Goal: Navigation & Orientation: Find specific page/section

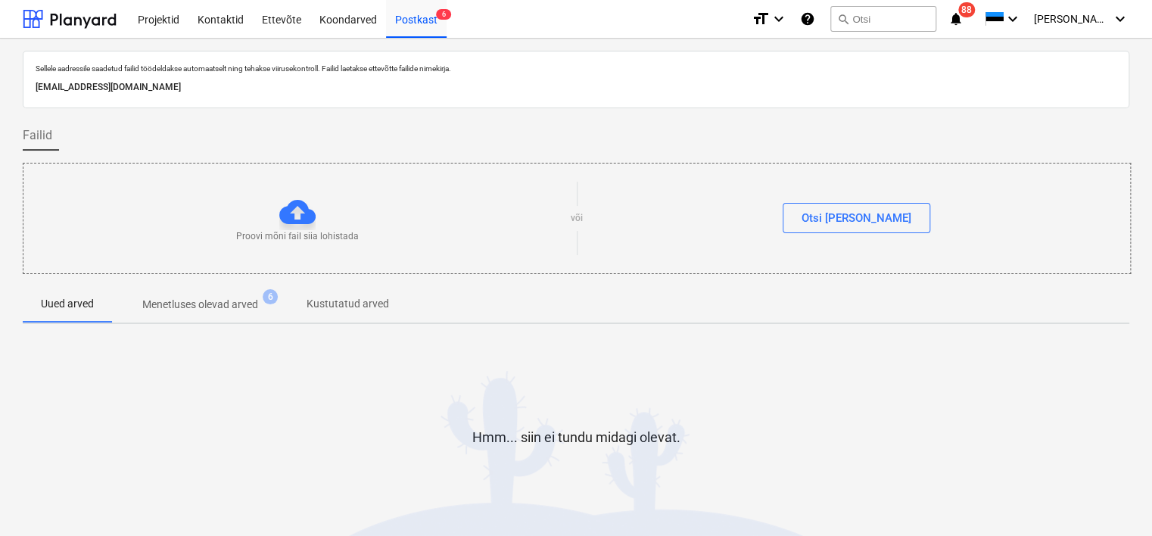
click at [350, 16] on div "Koondarved" at bounding box center [348, 18] width 76 height 39
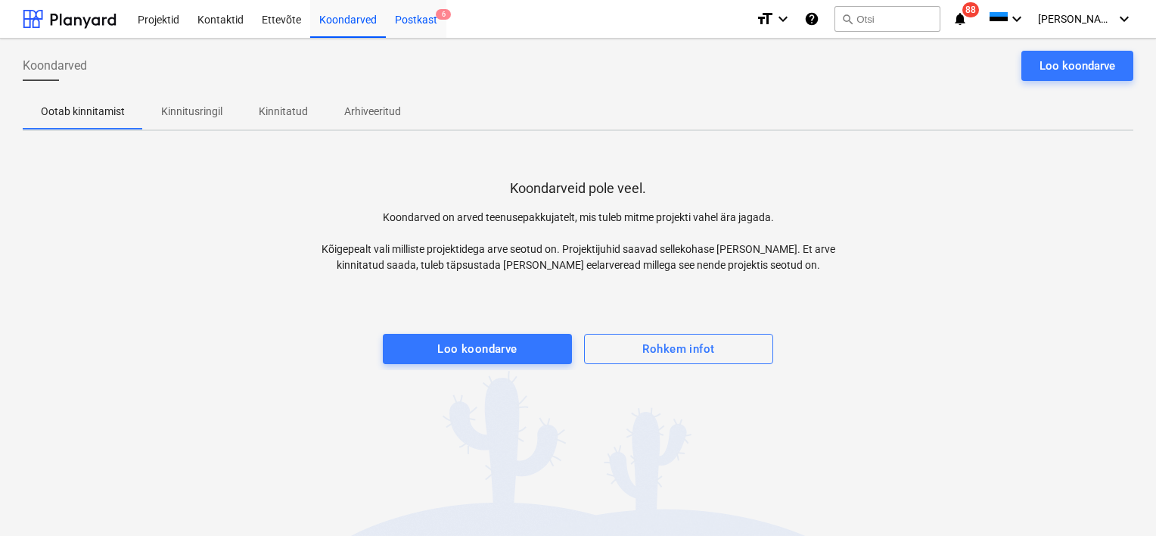
click at [409, 21] on div "Postkast 6" at bounding box center [416, 18] width 61 height 39
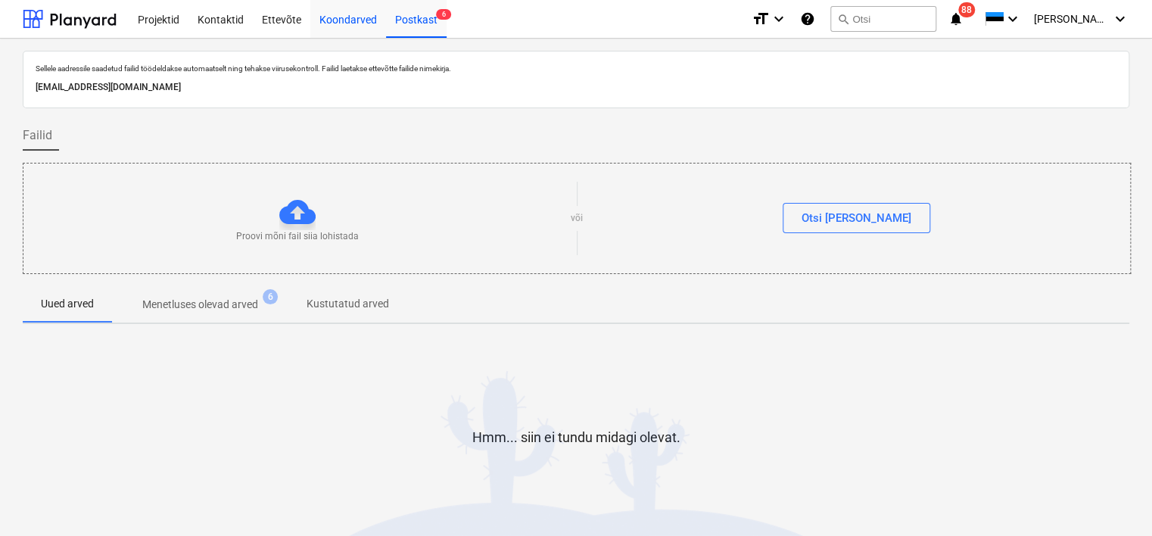
click at [337, 26] on div "Koondarved" at bounding box center [348, 18] width 76 height 39
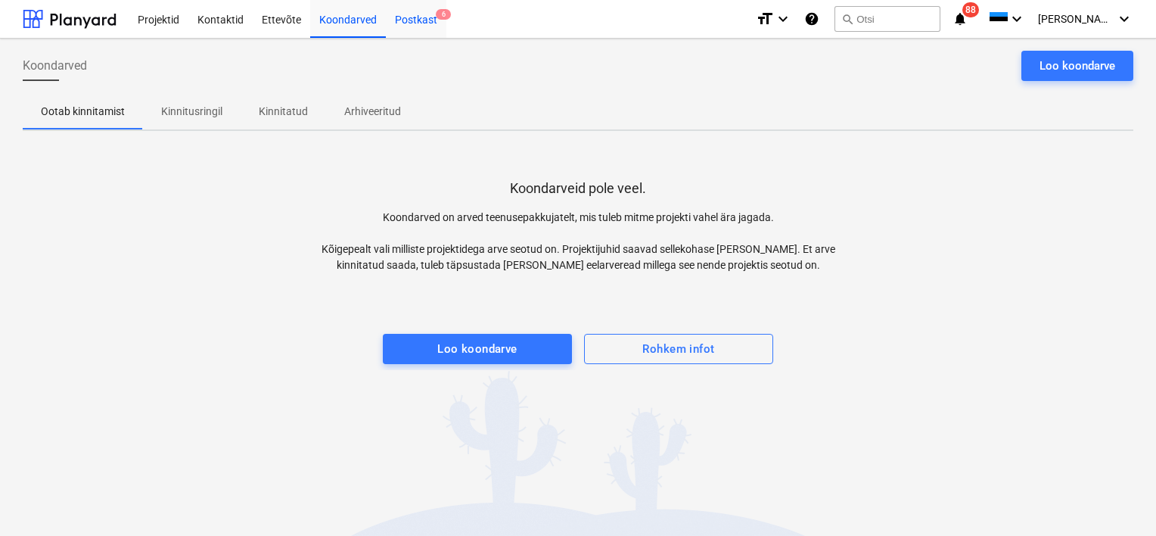
click at [386, 28] on div "Postkast 6" at bounding box center [416, 18] width 61 height 39
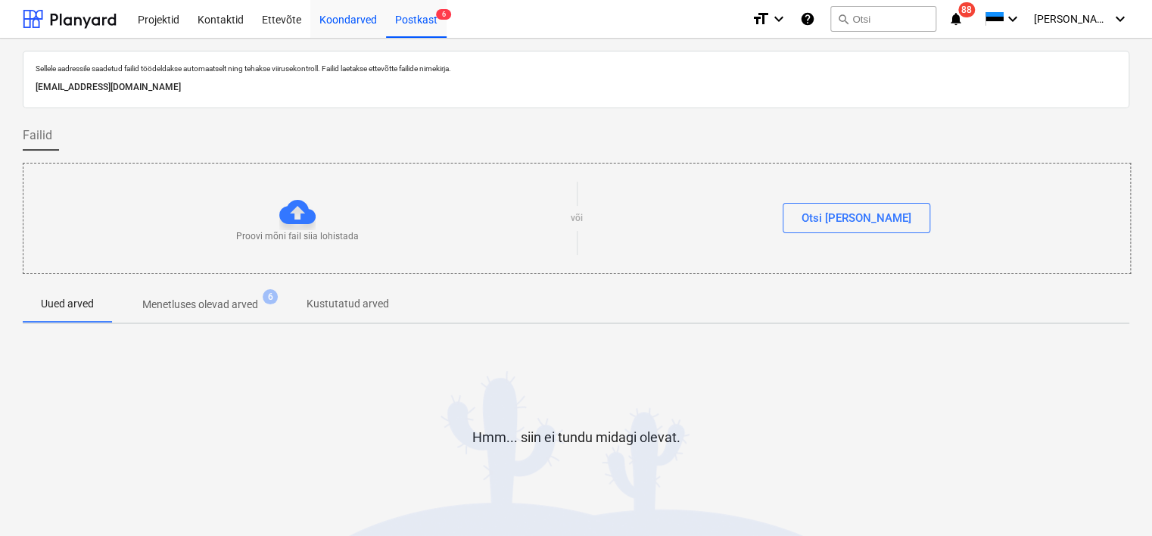
click at [334, 18] on div "Koondarved" at bounding box center [348, 18] width 76 height 39
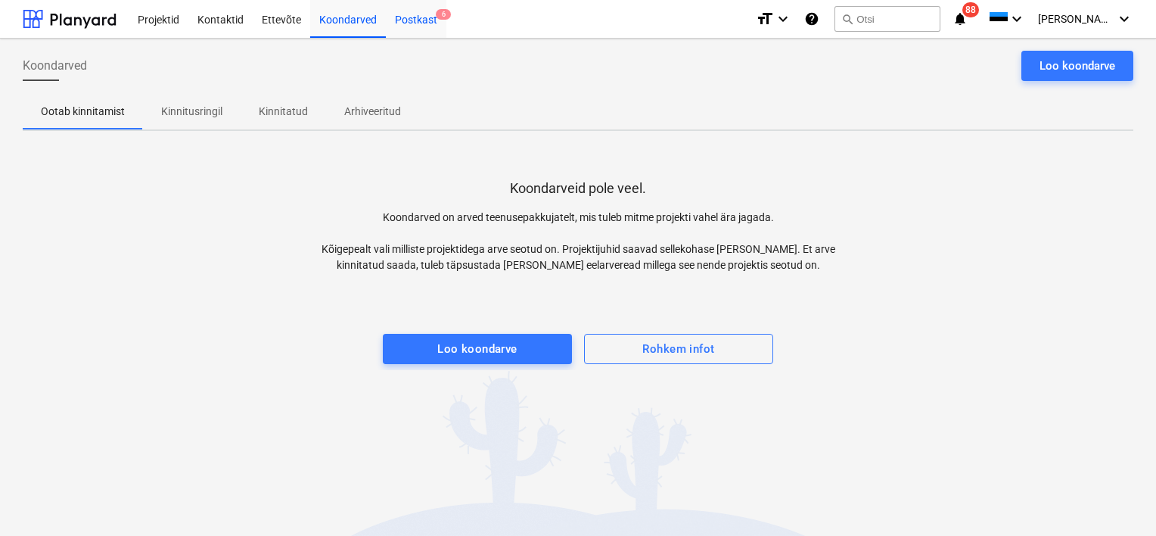
click at [420, 21] on div "Postkast 6" at bounding box center [416, 18] width 61 height 39
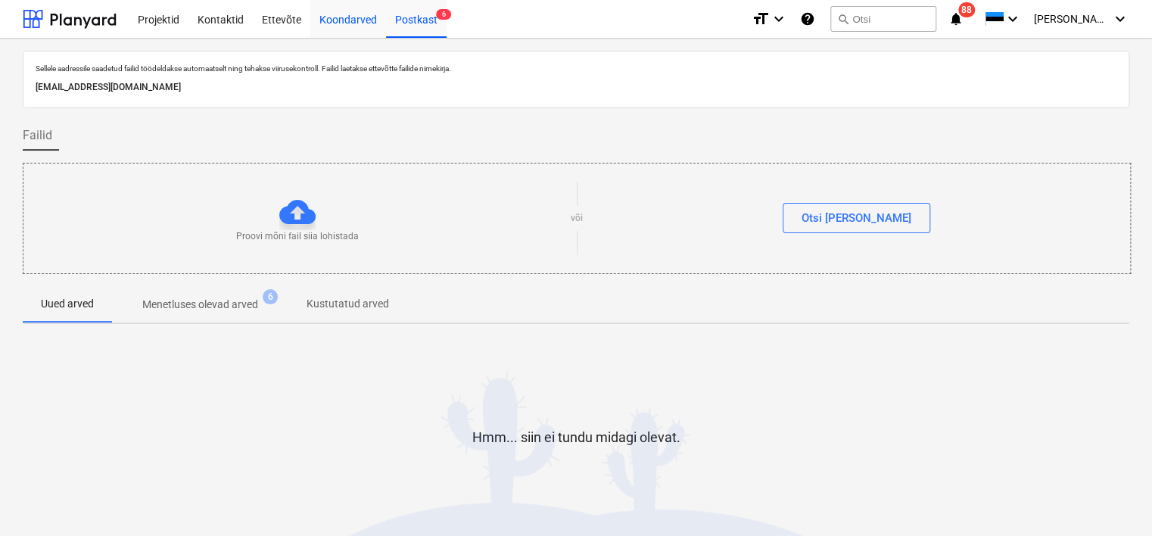
click at [333, 19] on div "Koondarved" at bounding box center [348, 18] width 76 height 39
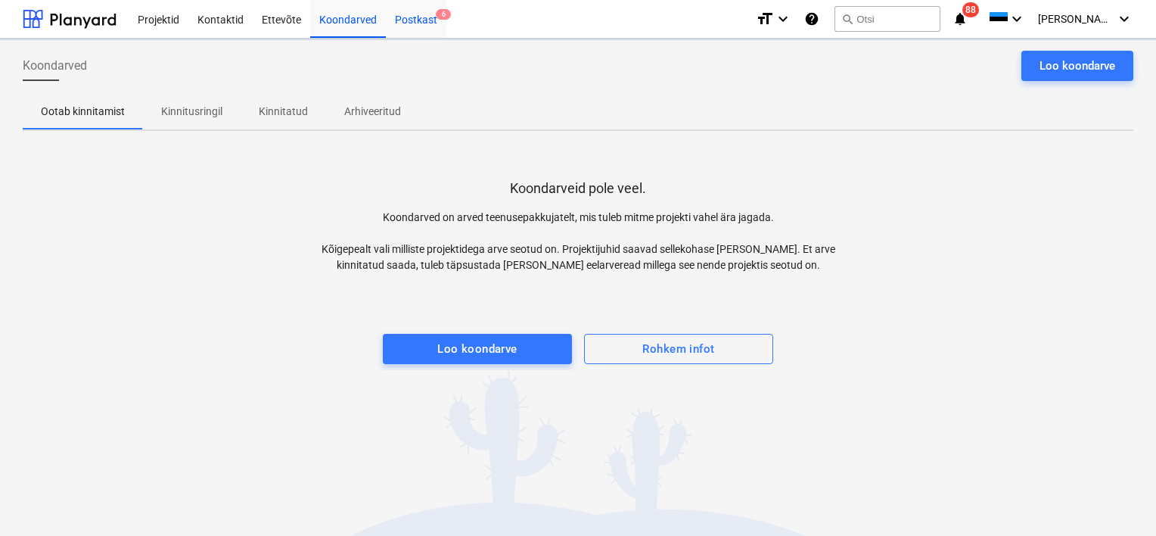
click at [414, 22] on div "Postkast 6" at bounding box center [416, 18] width 61 height 39
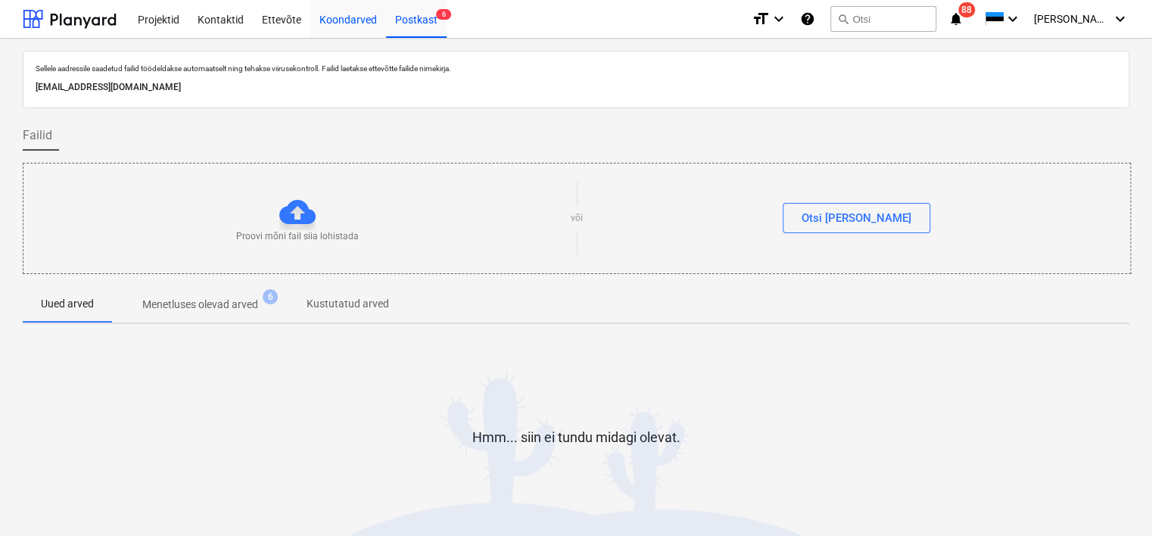
click at [320, 17] on div "Koondarved" at bounding box center [348, 18] width 76 height 39
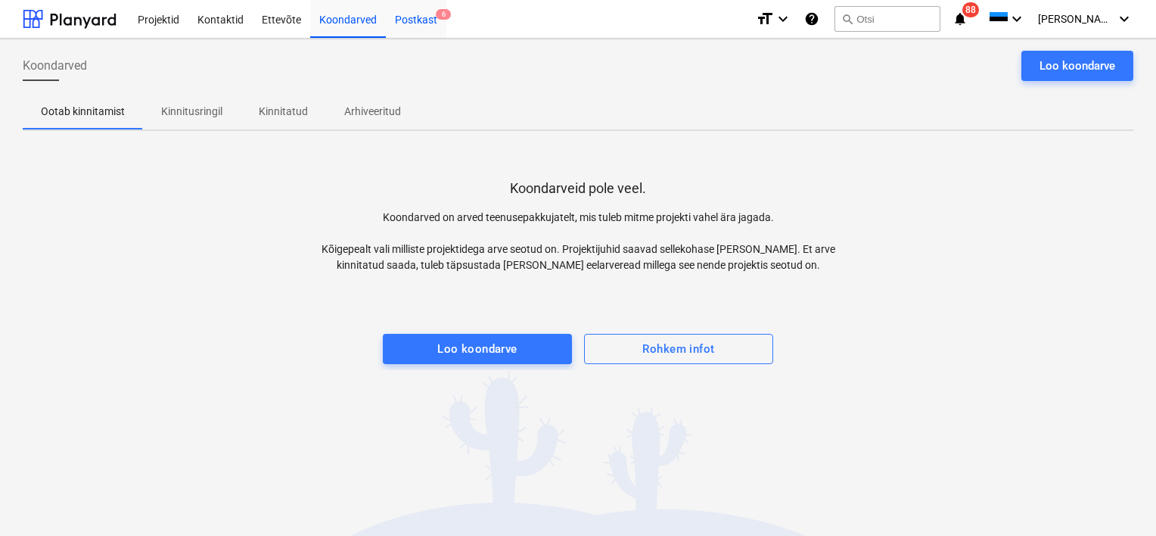
click at [427, 20] on div "Postkast 6" at bounding box center [416, 18] width 61 height 39
